Goal: Task Accomplishment & Management: Manage account settings

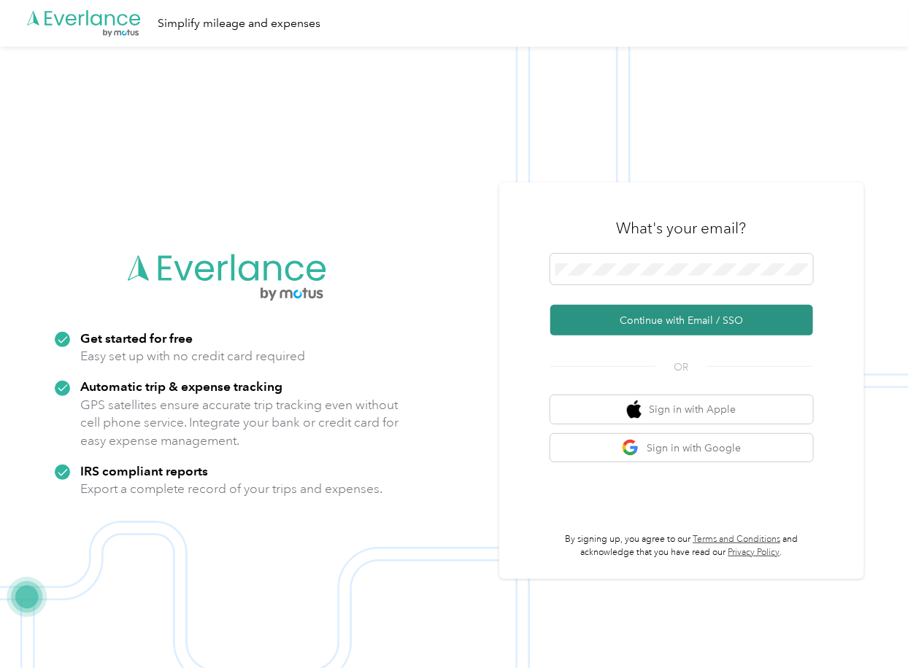
click at [588, 317] on button "Continue with Email / SSO" at bounding box center [681, 320] width 263 height 31
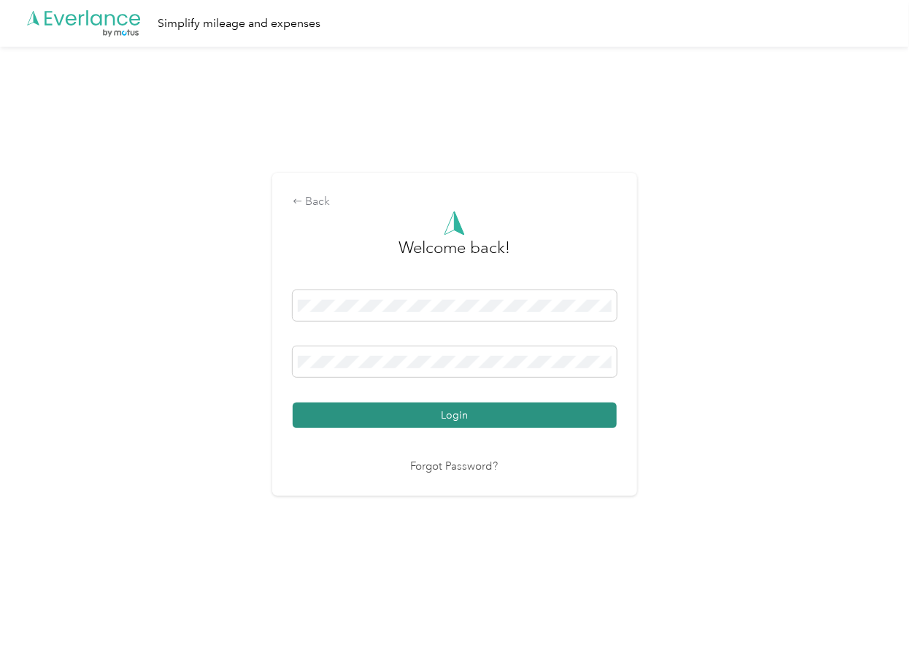
click at [388, 409] on button "Login" at bounding box center [455, 416] width 324 height 26
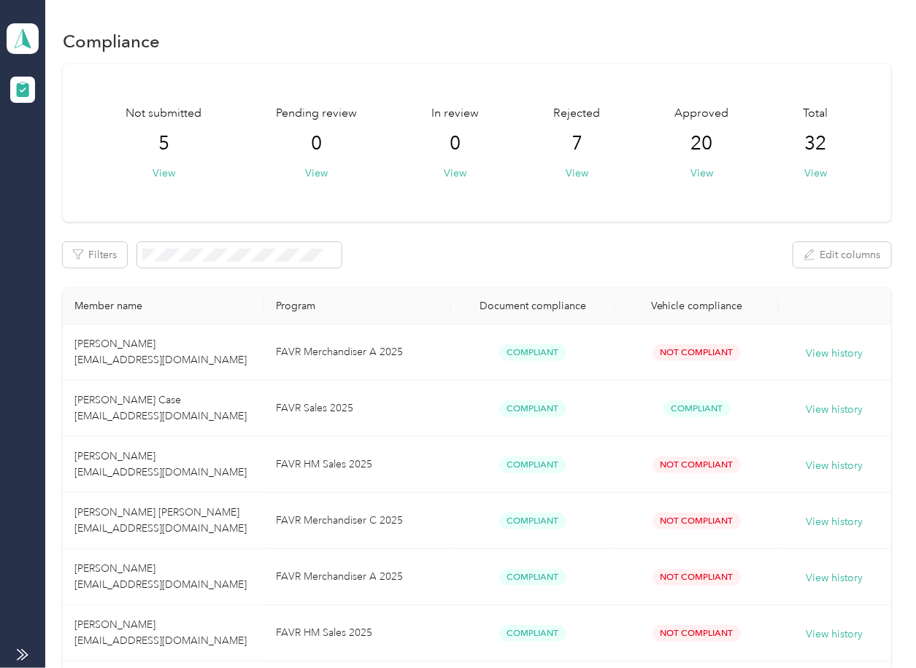
drag, startPoint x: 596, startPoint y: 269, endPoint x: 581, endPoint y: 268, distance: 14.6
click at [20, 46] on icon at bounding box center [23, 38] width 22 height 20
click at [70, 153] on div "Log out" at bounding box center [47, 152] width 56 height 15
